Goal: Information Seeking & Learning: Learn about a topic

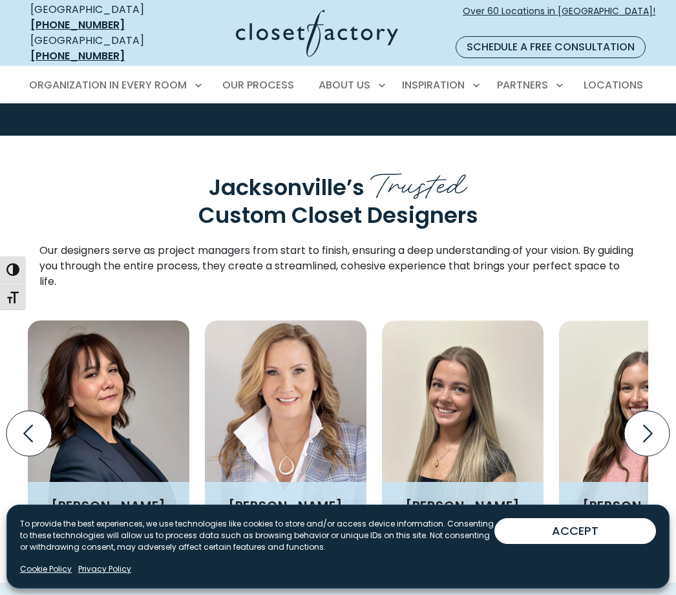
scroll to position [1437, 0]
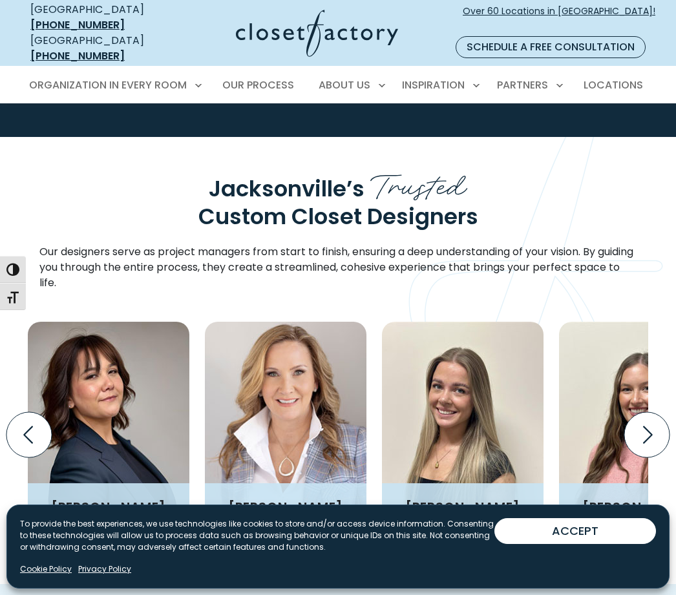
click at [631, 412] on icon "Next slide" at bounding box center [646, 434] width 45 height 45
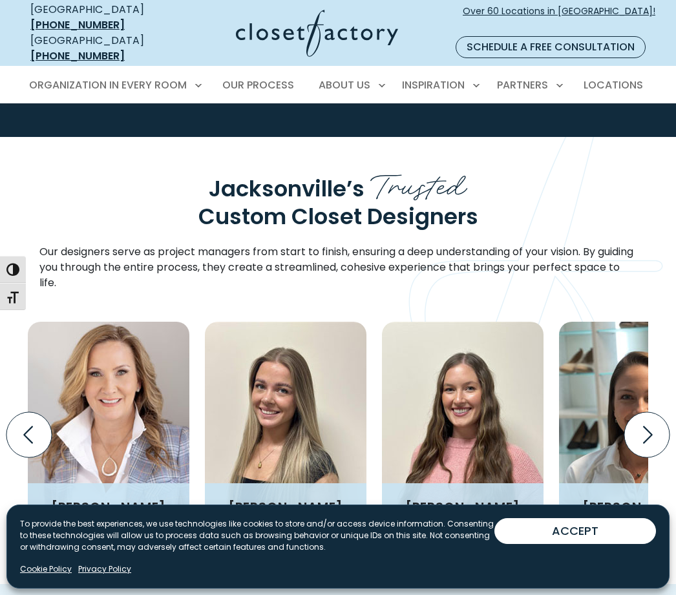
click at [634, 412] on icon "Next slide" at bounding box center [646, 434] width 45 height 45
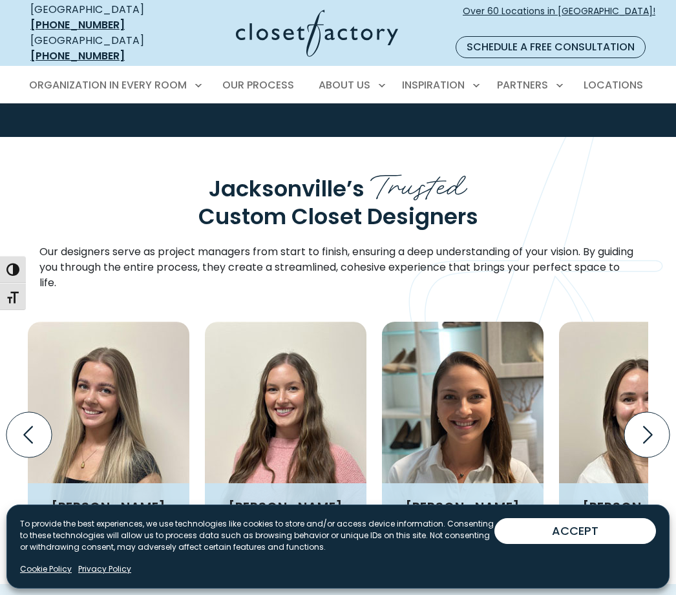
click at [626, 412] on icon "Next slide" at bounding box center [646, 434] width 45 height 45
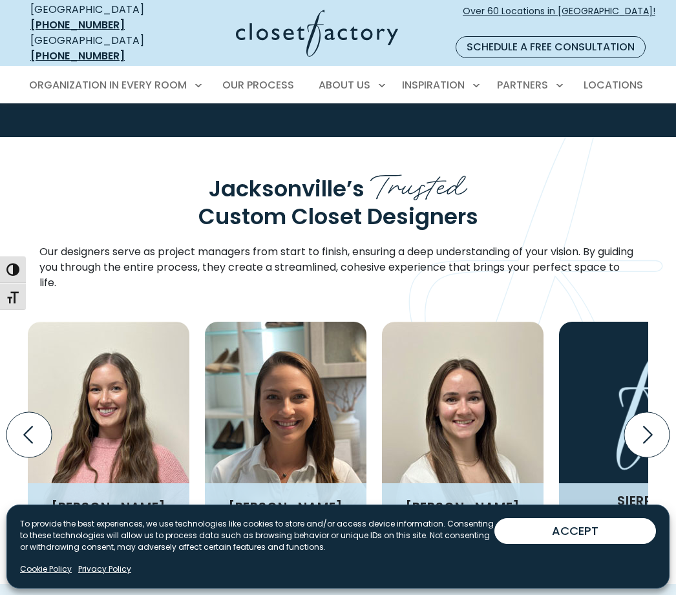
click at [637, 412] on icon "Next slide" at bounding box center [646, 434] width 45 height 45
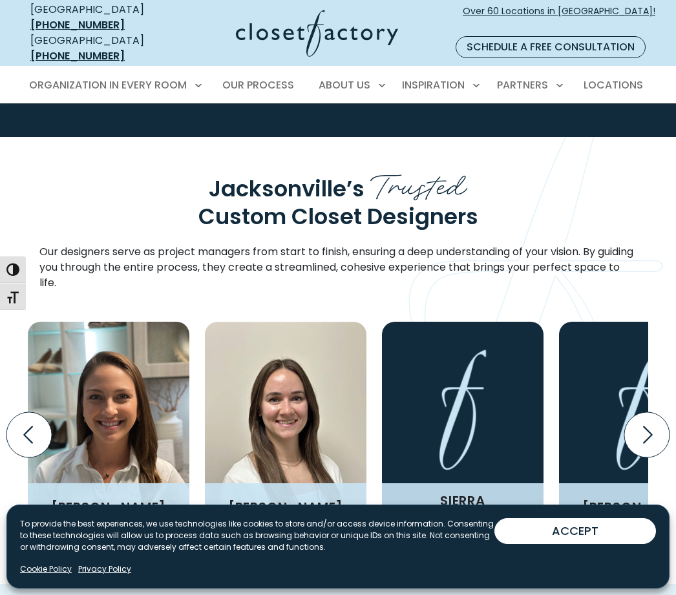
click at [645, 412] on icon "Next slide" at bounding box center [646, 434] width 45 height 45
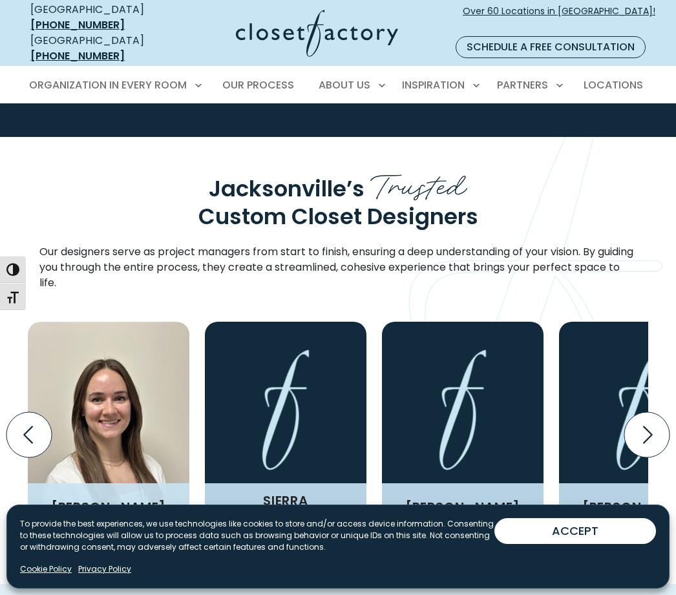
click at [639, 412] on icon "Next slide" at bounding box center [646, 434] width 45 height 45
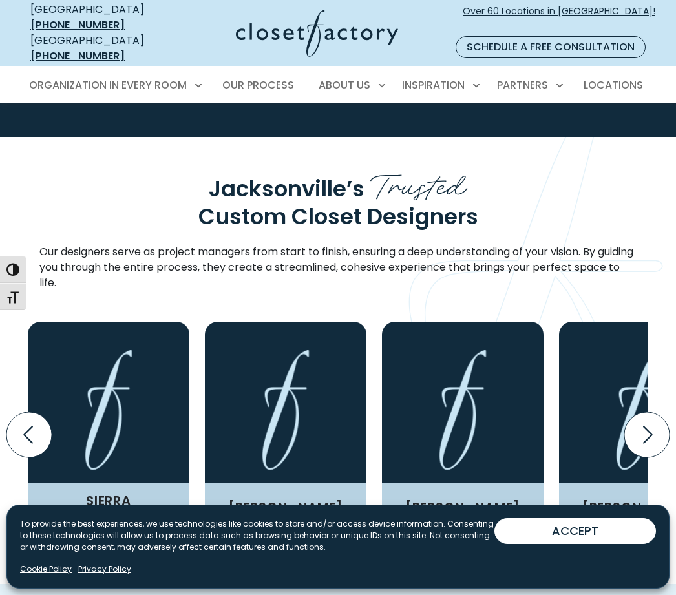
click at [642, 412] on icon "Next slide" at bounding box center [646, 434] width 45 height 45
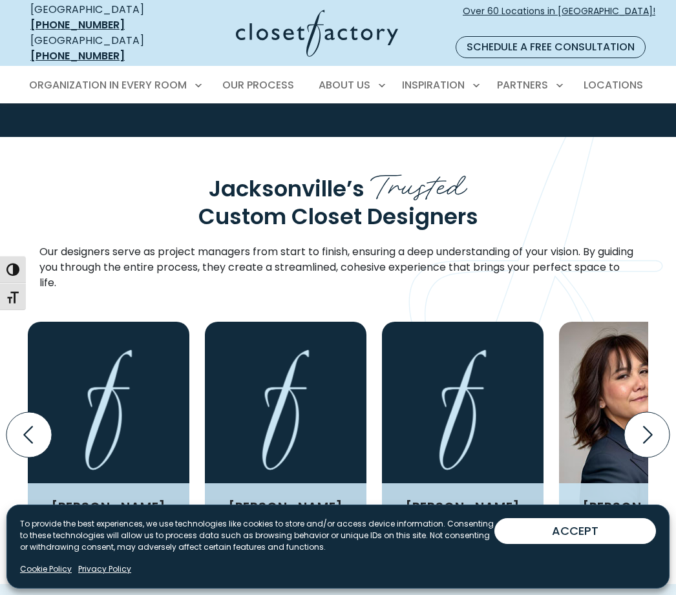
click at [647, 412] on icon "Next slide" at bounding box center [646, 434] width 45 height 45
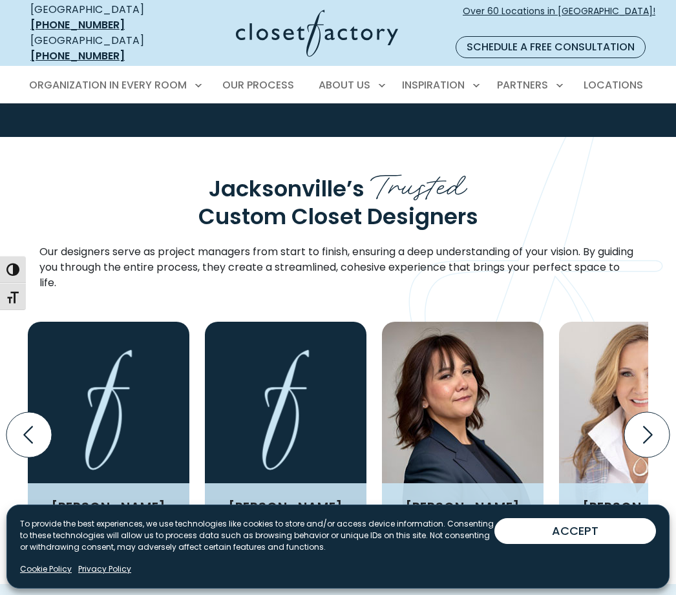
click at [642, 412] on icon "Next slide" at bounding box center [646, 434] width 45 height 45
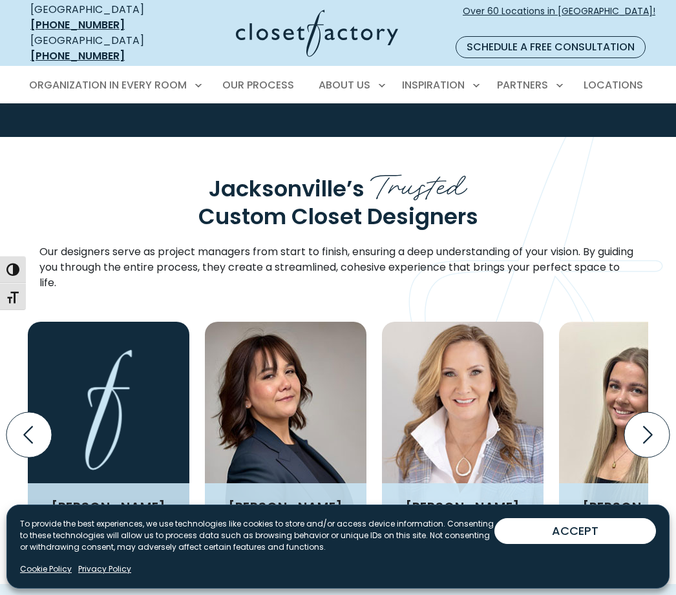
click at [640, 412] on icon "Next slide" at bounding box center [646, 434] width 45 height 45
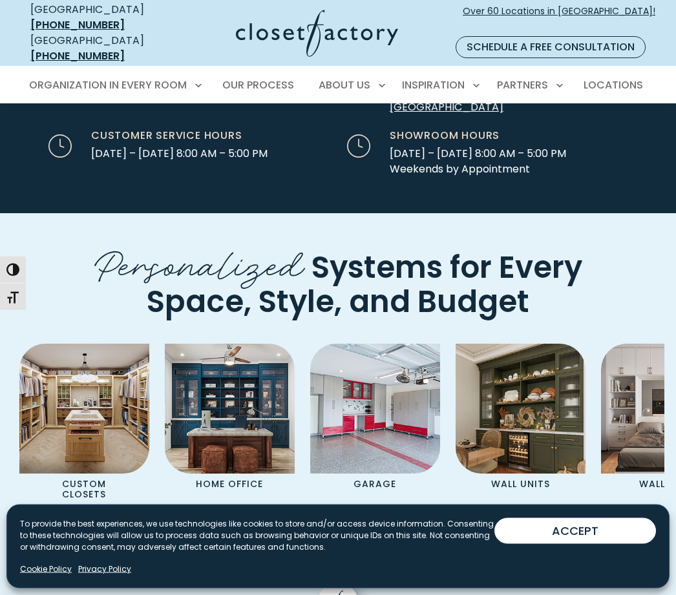
scroll to position [3899, 0]
click at [100, 344] on img "Pages Gallery" at bounding box center [84, 409] width 130 height 130
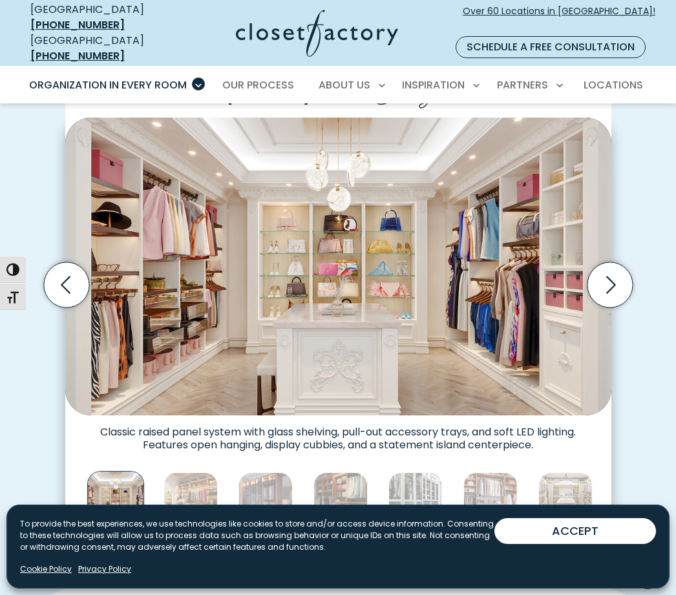
scroll to position [357, 0]
click at [603, 271] on icon "Next slide" at bounding box center [609, 284] width 45 height 45
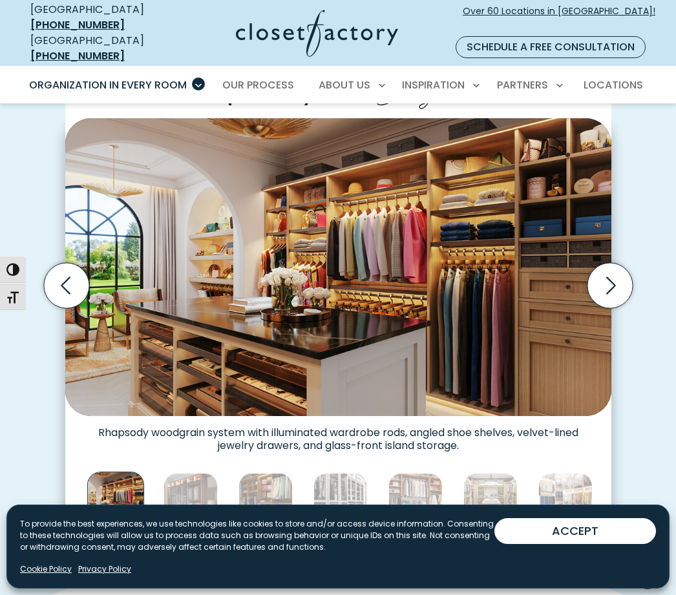
click at [601, 274] on icon "Next slide" at bounding box center [609, 284] width 45 height 45
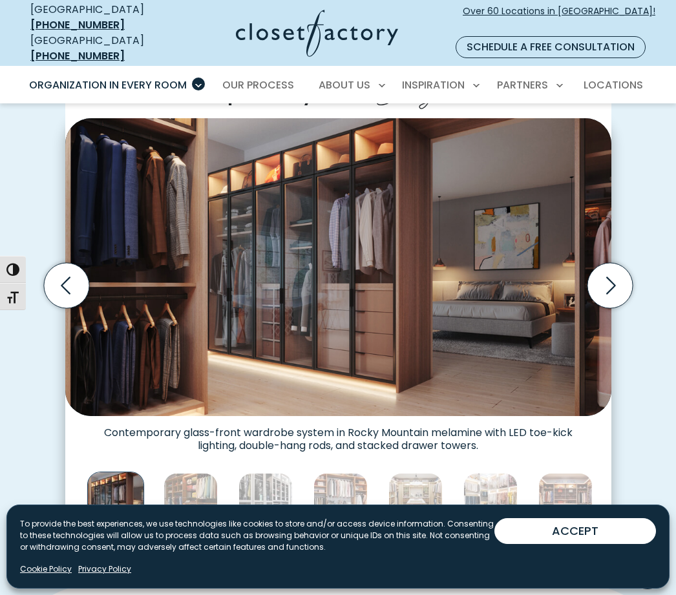
click at [602, 273] on icon "Next slide" at bounding box center [609, 284] width 45 height 45
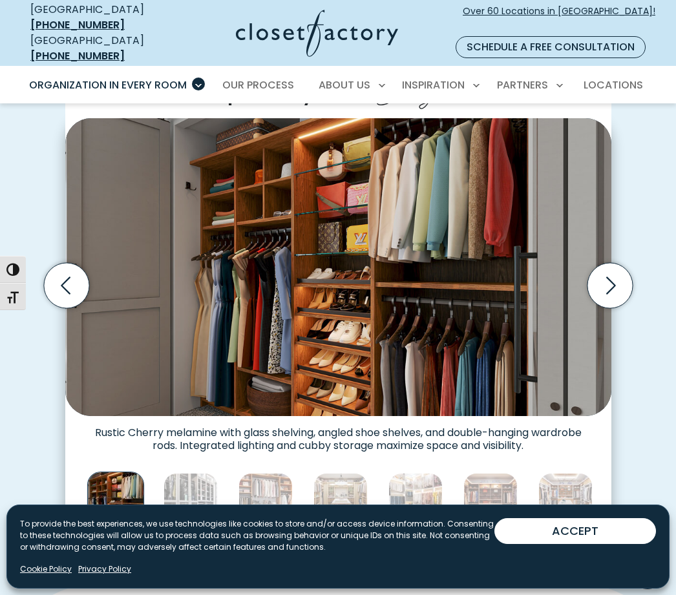
click at [608, 277] on icon "Next slide" at bounding box center [611, 285] width 10 height 17
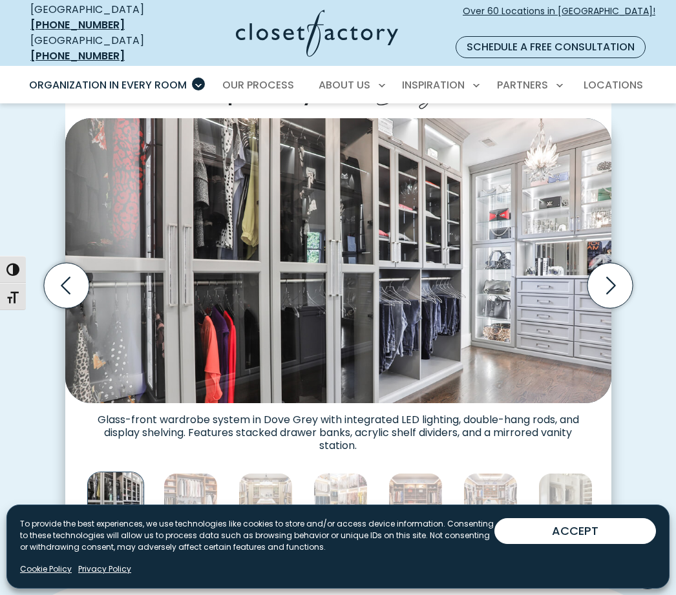
click at [604, 269] on icon "Next slide" at bounding box center [609, 284] width 45 height 45
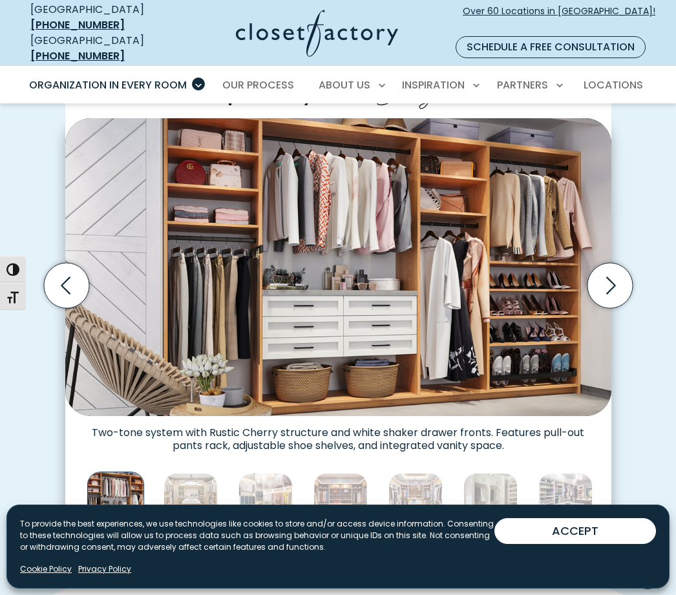
click at [613, 272] on icon "Next slide" at bounding box center [609, 284] width 45 height 45
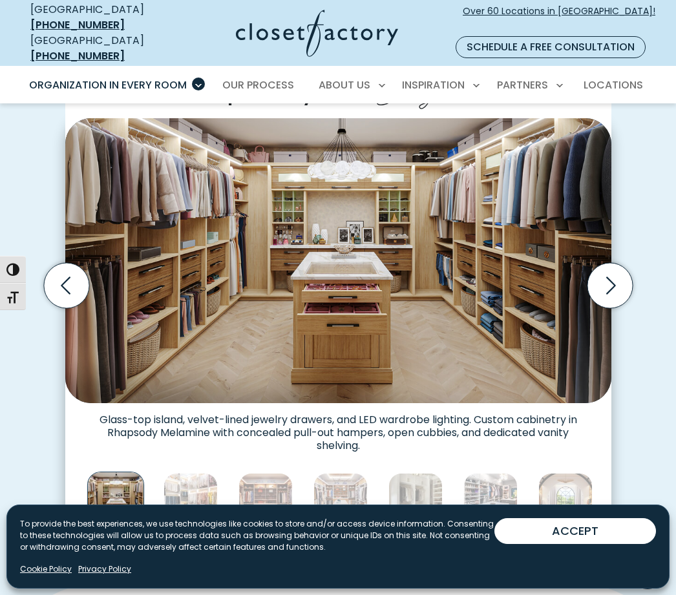
click at [600, 272] on icon "Next slide" at bounding box center [609, 284] width 45 height 45
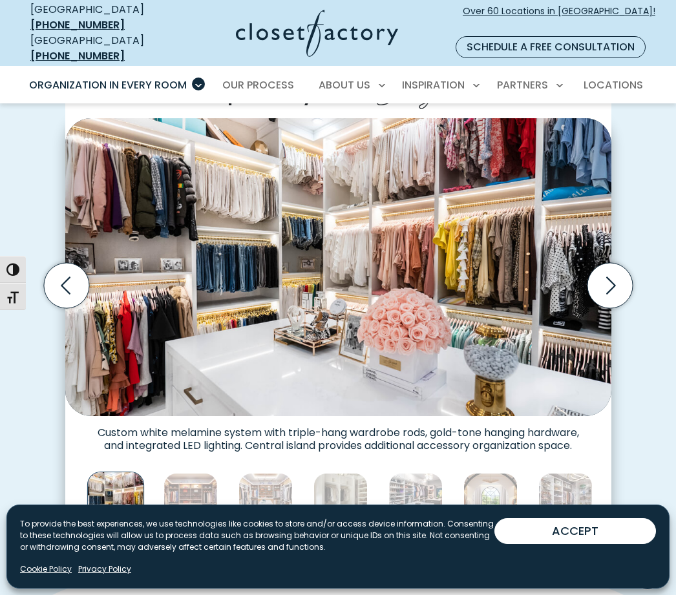
click at [600, 270] on icon "Next slide" at bounding box center [609, 284] width 45 height 45
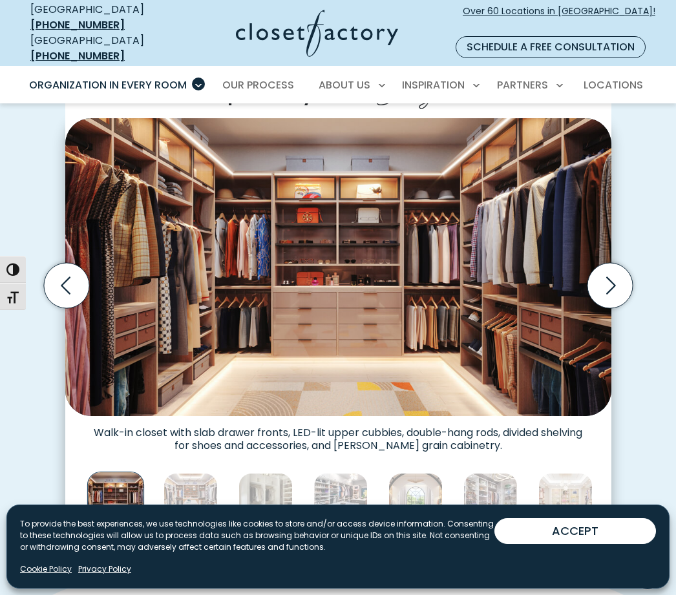
click at [605, 275] on icon "Next slide" at bounding box center [609, 284] width 45 height 45
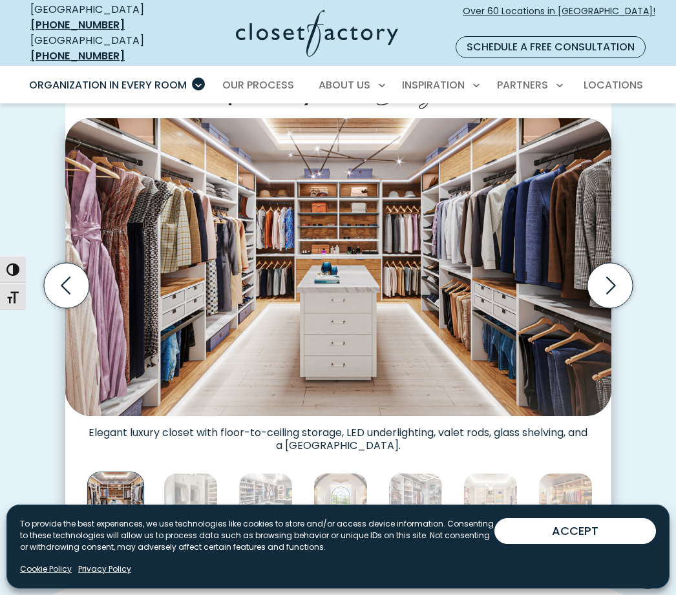
click at [618, 264] on icon "Next slide" at bounding box center [609, 284] width 45 height 45
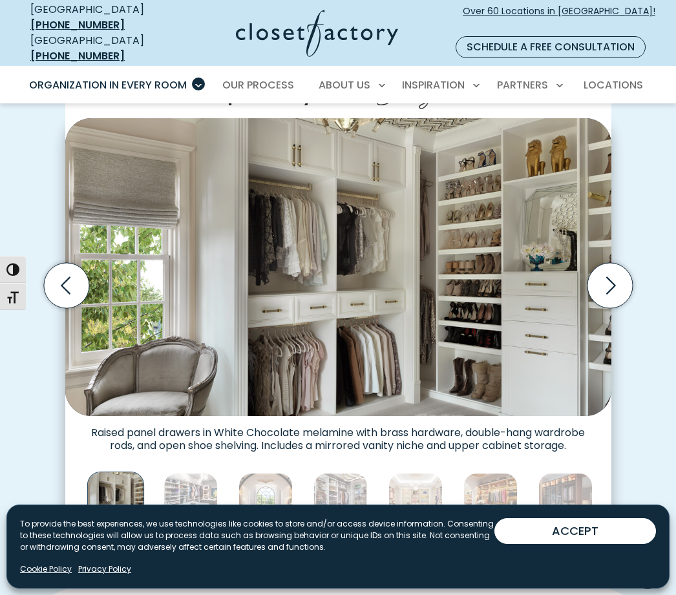
click at [606, 273] on icon "Next slide" at bounding box center [609, 284] width 45 height 45
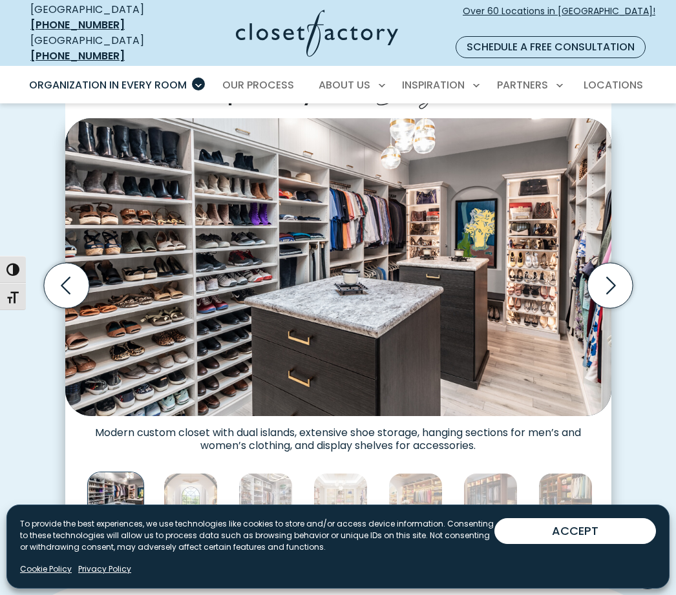
click at [604, 271] on icon "Next slide" at bounding box center [609, 284] width 45 height 45
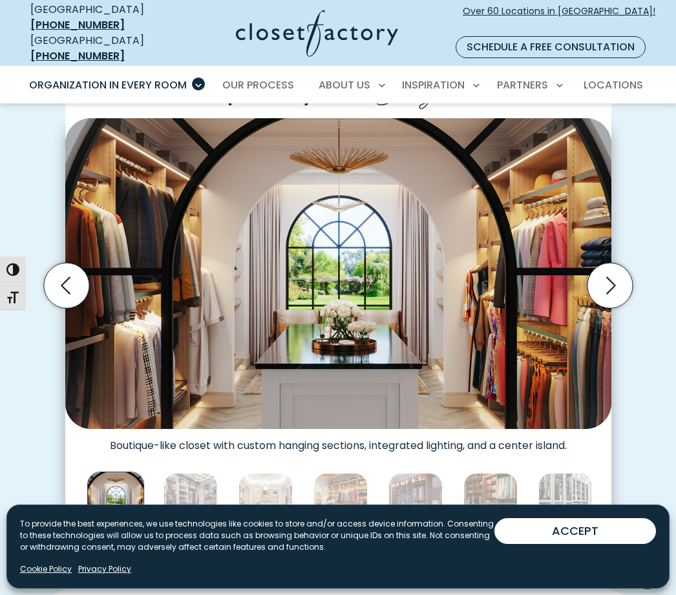
click at [597, 273] on icon "Next slide" at bounding box center [609, 284] width 45 height 45
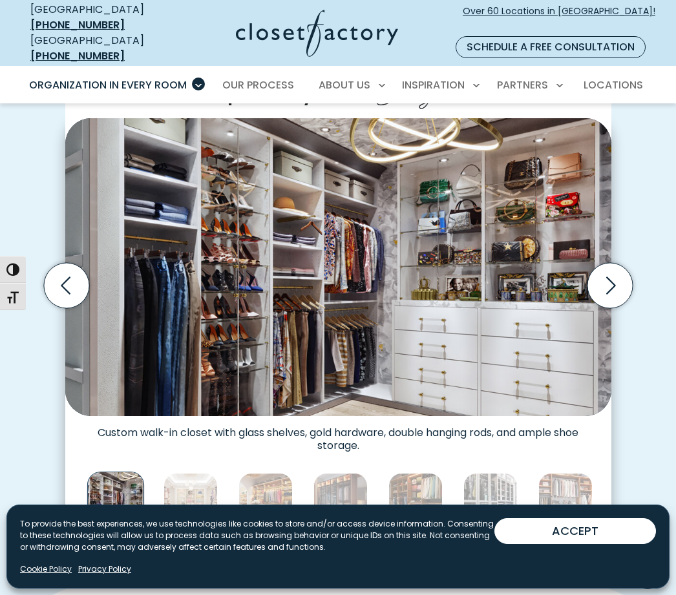
click at [609, 271] on icon "Next slide" at bounding box center [609, 284] width 45 height 45
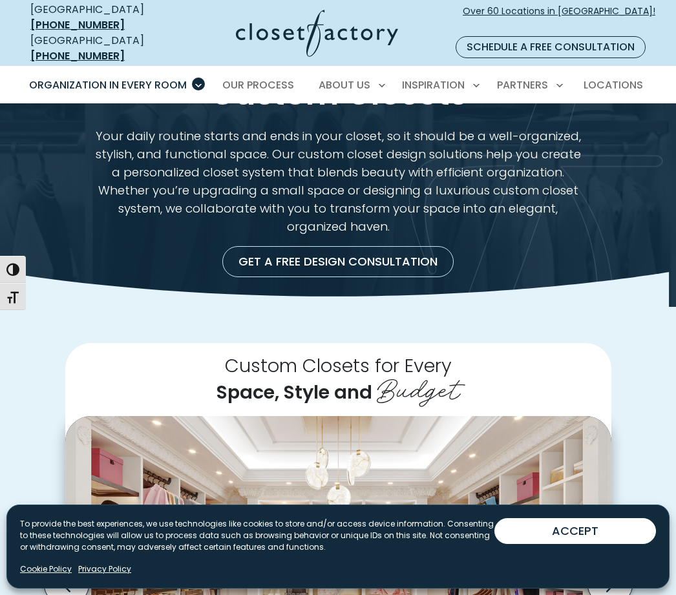
scroll to position [0, 0]
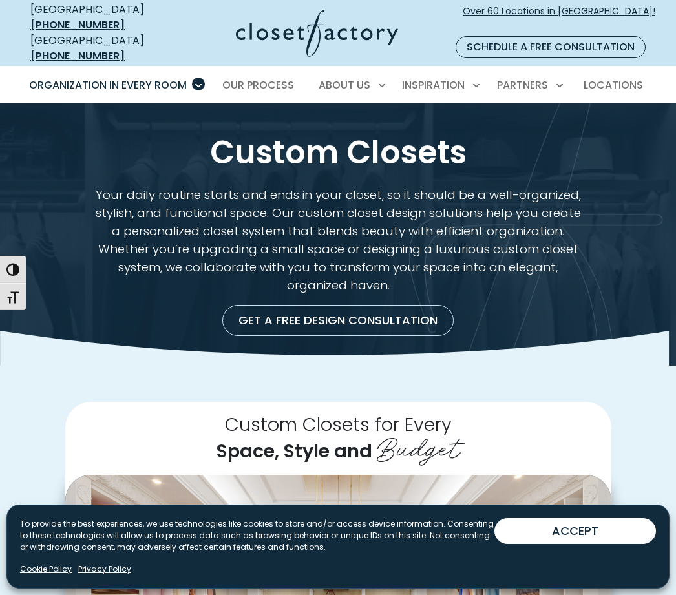
click at [259, 78] on span "Our Process" at bounding box center [258, 85] width 72 height 15
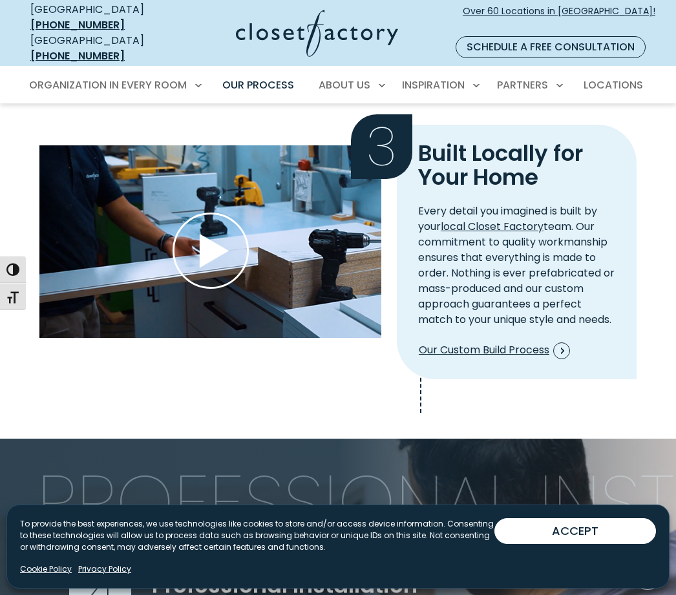
scroll to position [1382, 0]
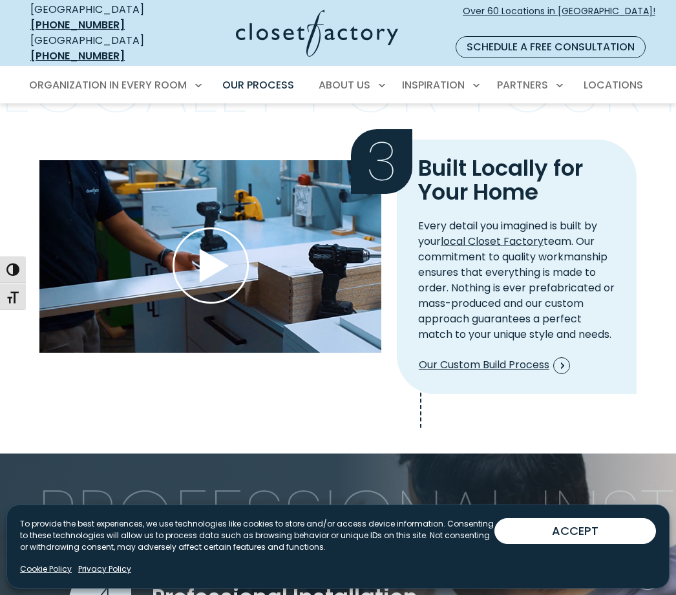
click at [514, 357] on span "Our Custom Build Process" at bounding box center [494, 365] width 151 height 17
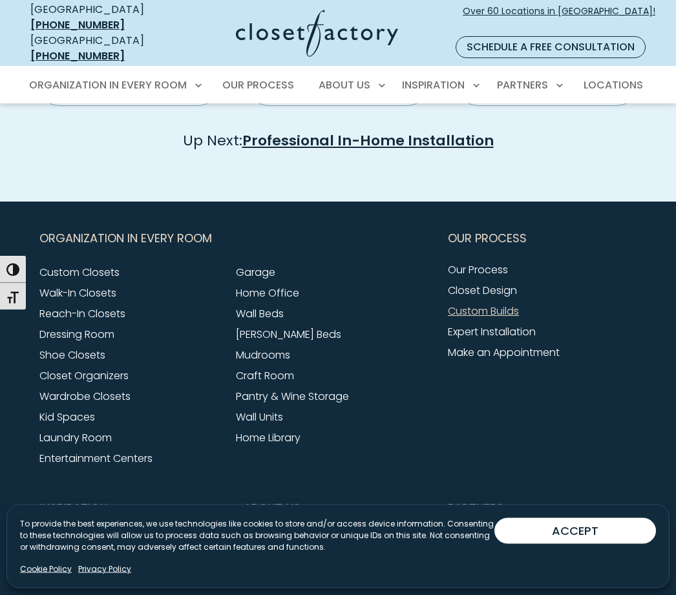
scroll to position [982, 0]
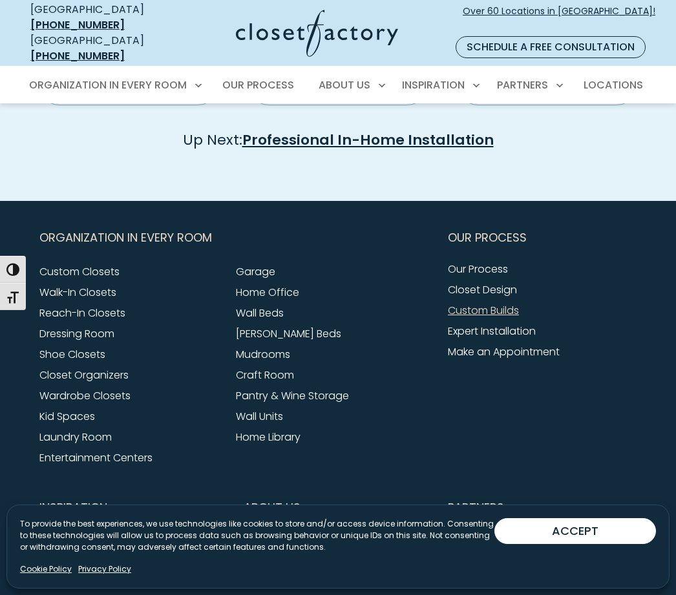
click at [88, 298] on link "Walk-In Closets" at bounding box center [77, 292] width 77 height 15
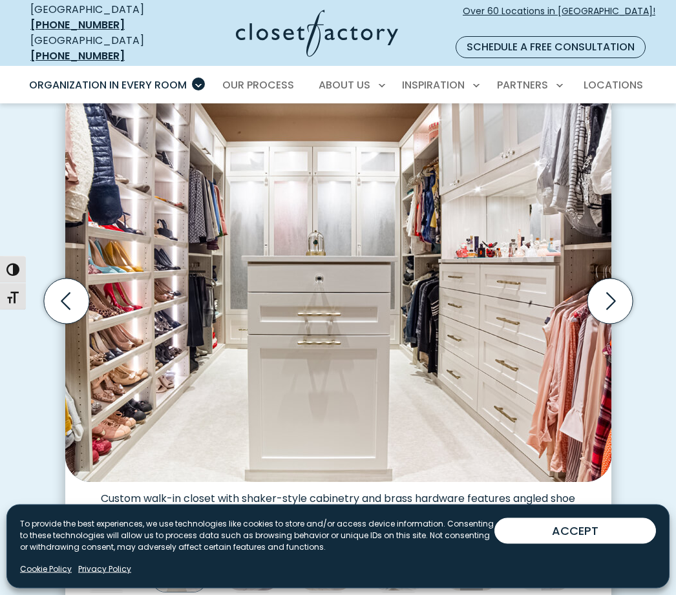
scroll to position [346, 0]
